Goal: Transaction & Acquisition: Purchase product/service

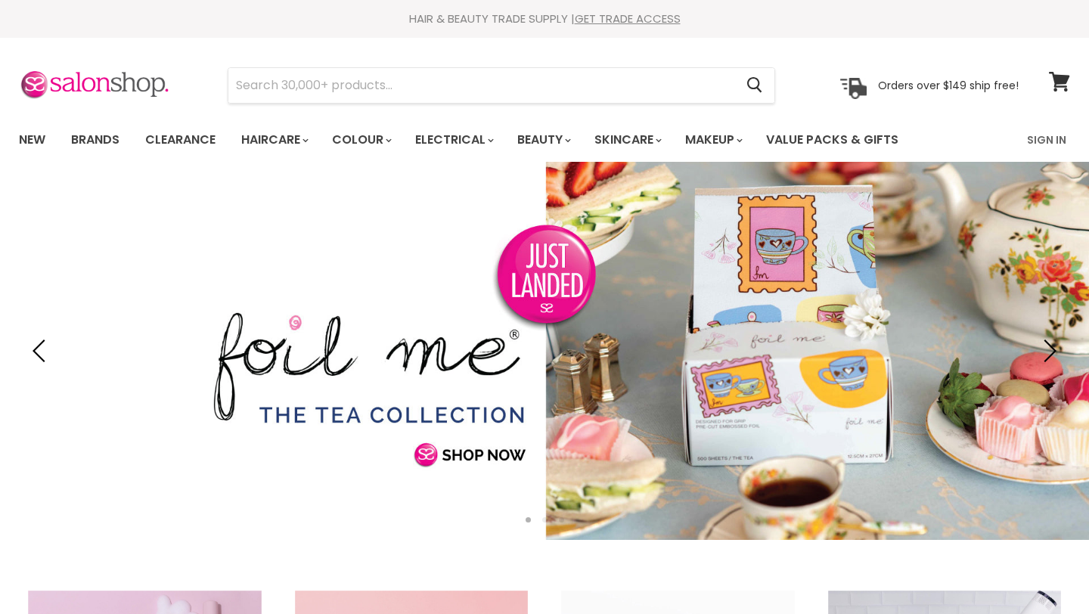
type input "x"
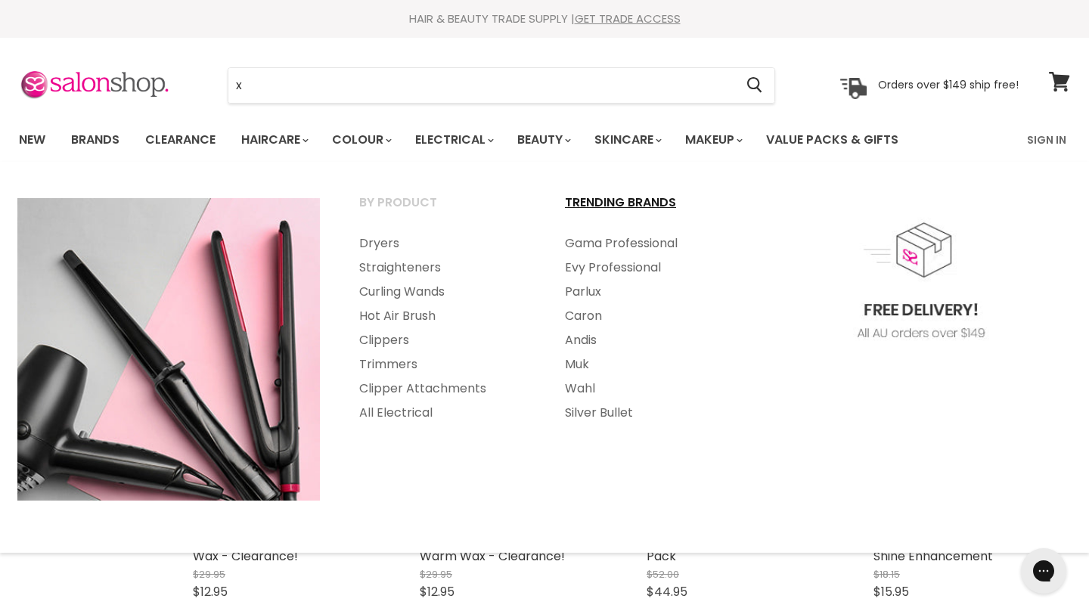
scroll to position [18, 0]
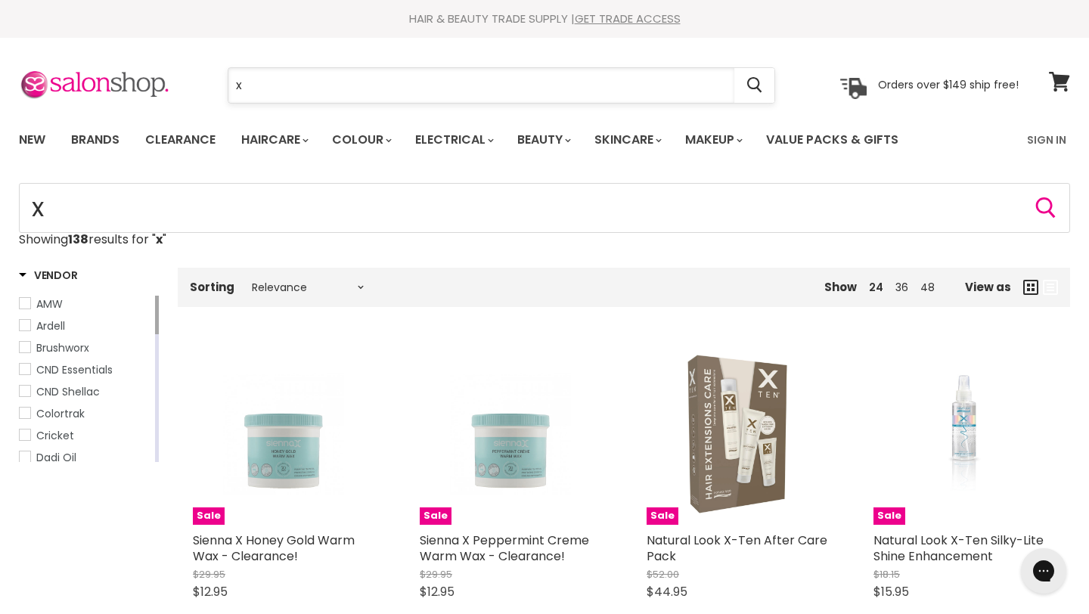
click at [475, 91] on input "x" at bounding box center [481, 85] width 506 height 35
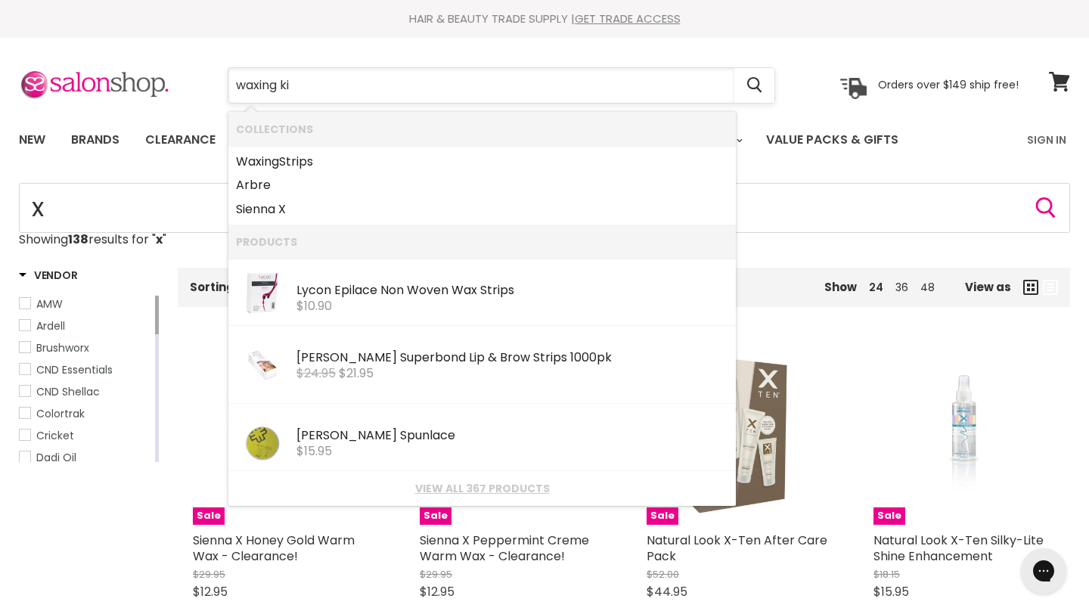
type input "waxing kit"
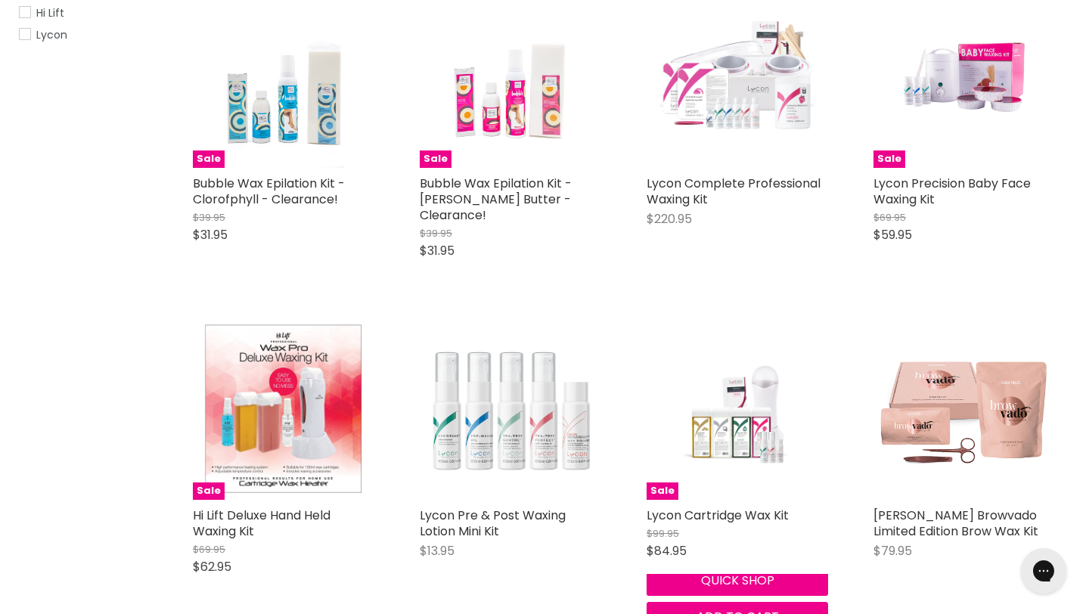
scroll to position [362, 0]
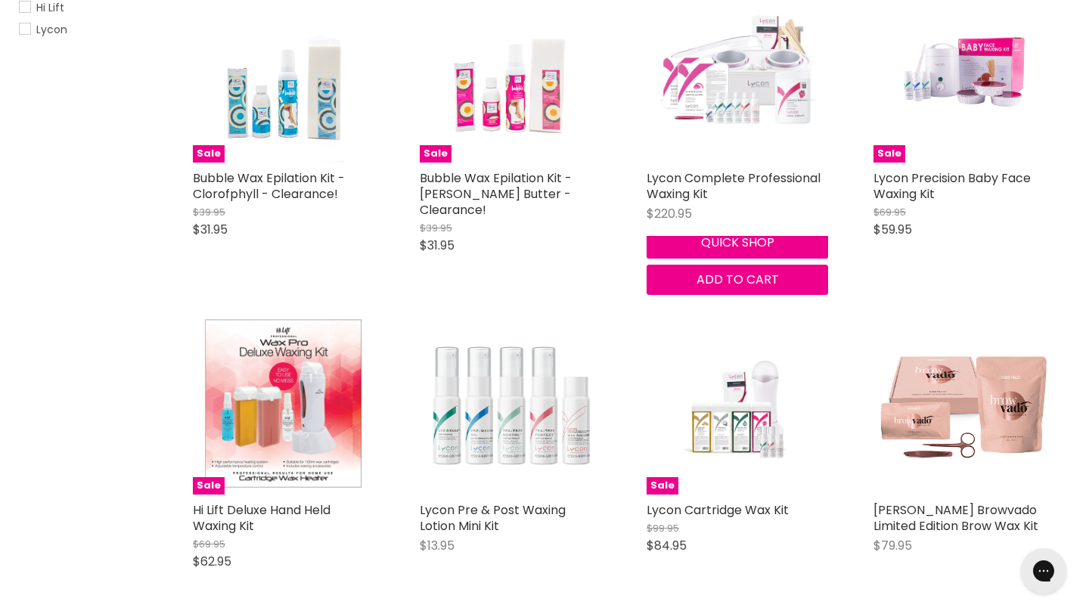
click at [745, 83] on img "Main content" at bounding box center [736, 71] width 181 height 181
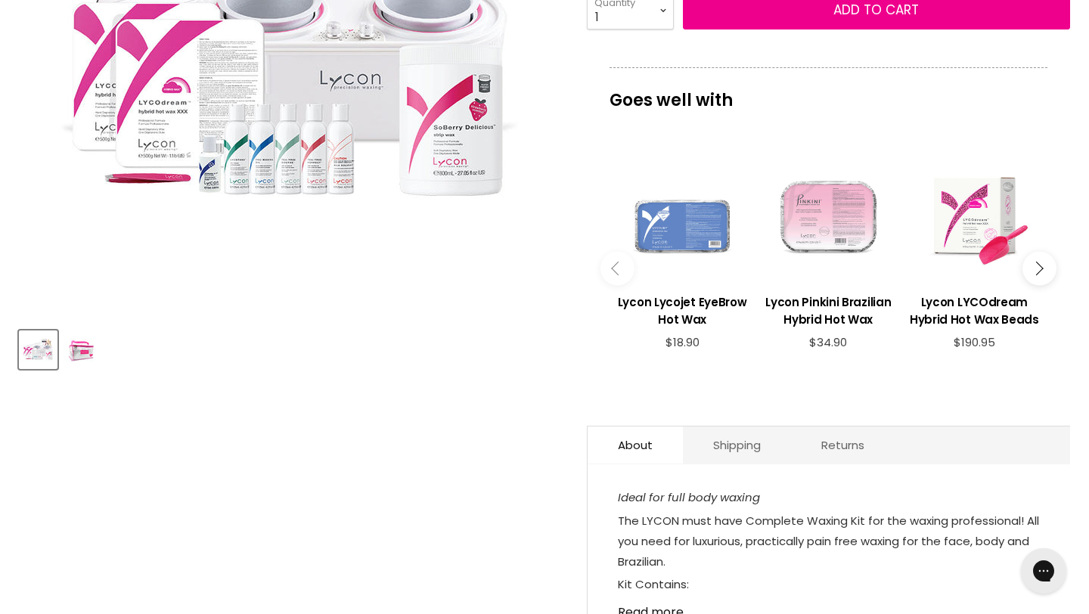
scroll to position [395, 0]
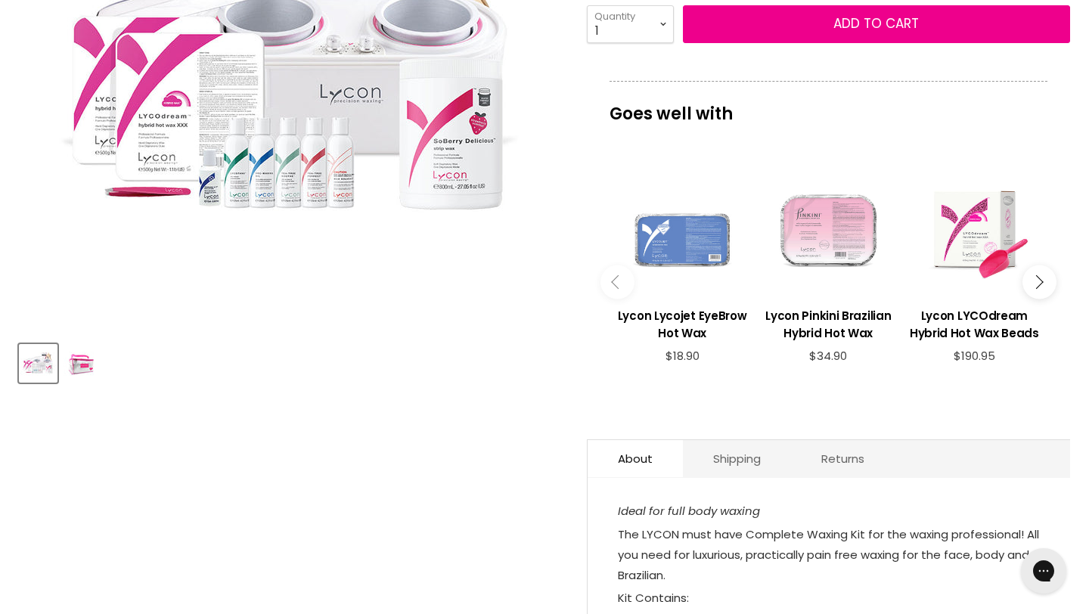
click at [95, 366] on img "Product thumbnails" at bounding box center [82, 363] width 36 height 36
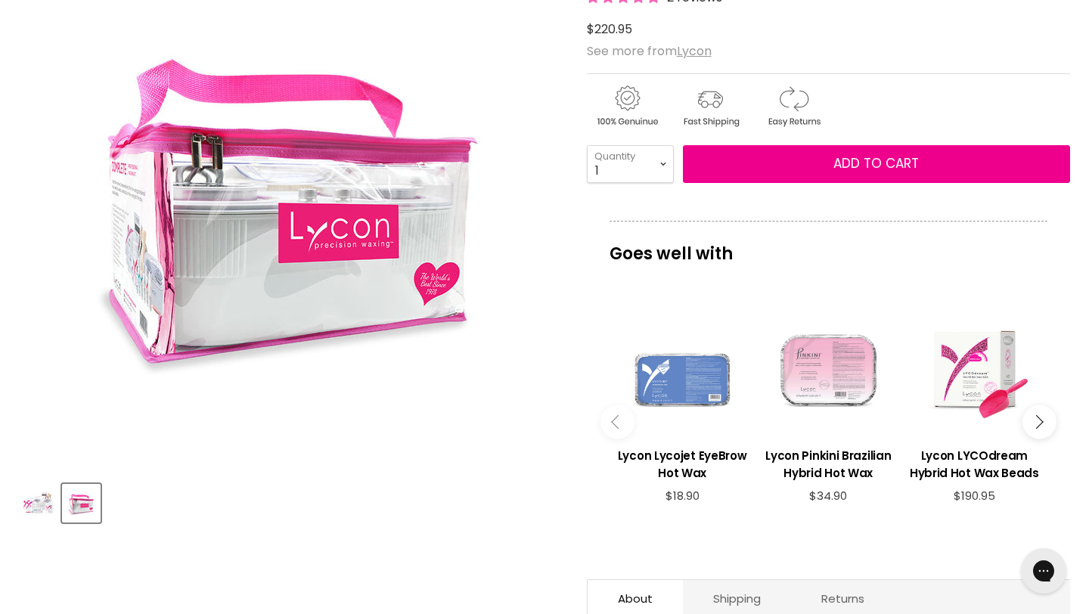
scroll to position [254, 0]
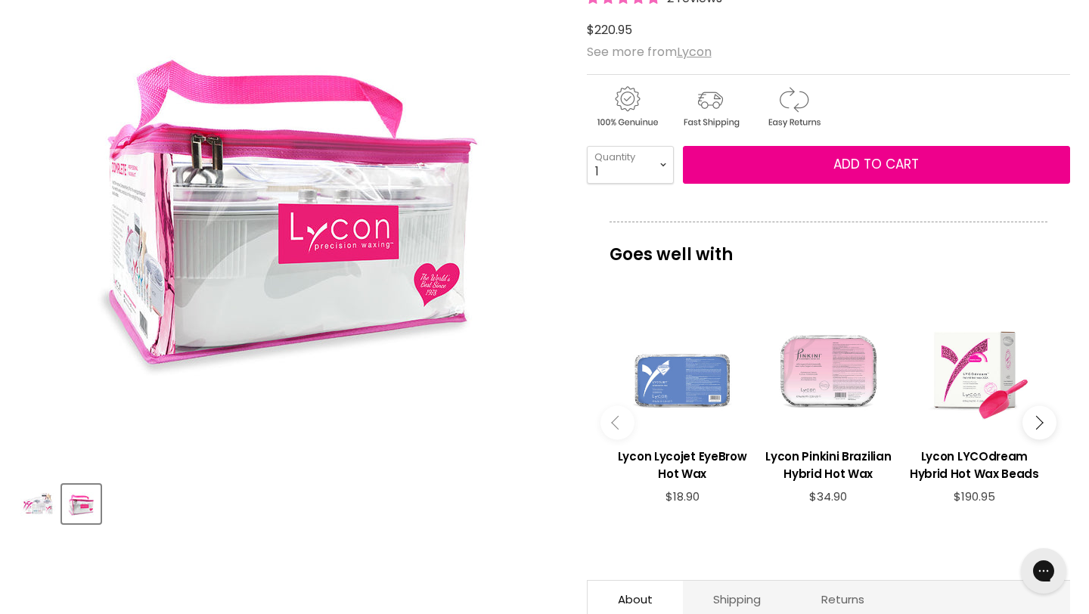
click at [48, 511] on img "Product thumbnails" at bounding box center [38, 504] width 36 height 36
